Goal: Task Accomplishment & Management: Use online tool/utility

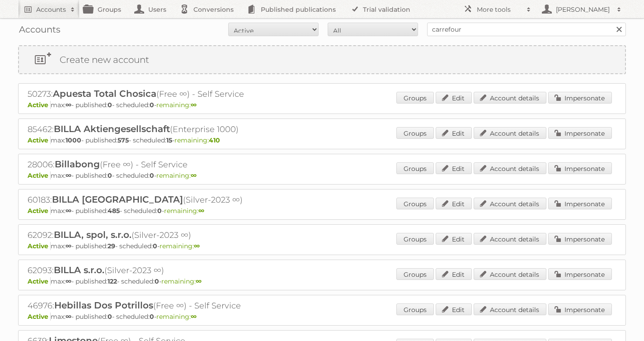
type input "carrefour"
click at [612, 23] on input "Search" at bounding box center [619, 30] width 14 height 14
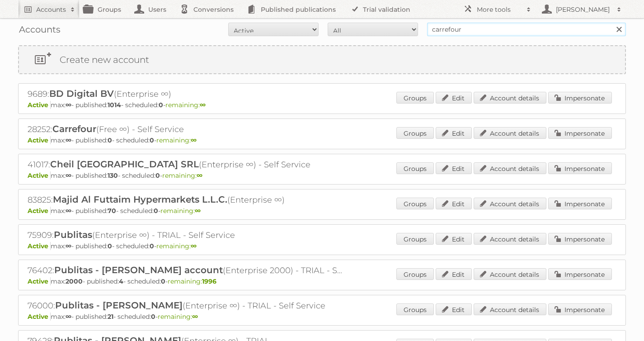
click at [477, 35] on input "carrefour" at bounding box center [526, 30] width 199 height 14
type input "carrefour [GEOGRAPHIC_DATA]"
click at [612, 23] on input "Search" at bounding box center [619, 30] width 14 height 14
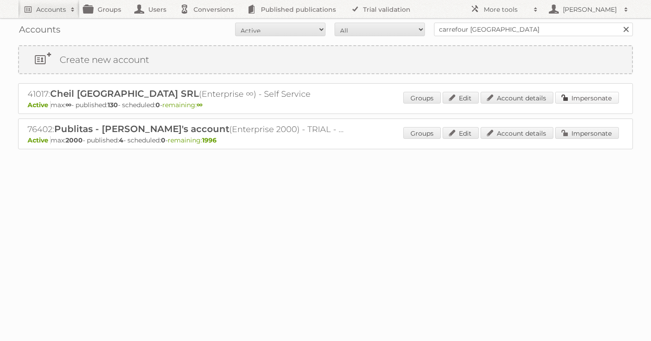
click at [600, 100] on link "Impersonate" at bounding box center [587, 98] width 64 height 12
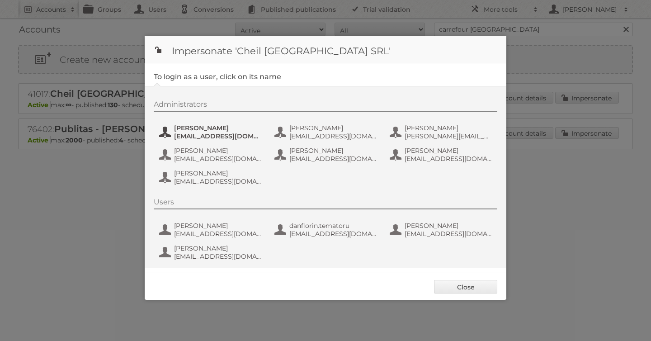
click at [194, 131] on span "Andrea Damian" at bounding box center [218, 128] width 88 height 8
